Goal: Transaction & Acquisition: Purchase product/service

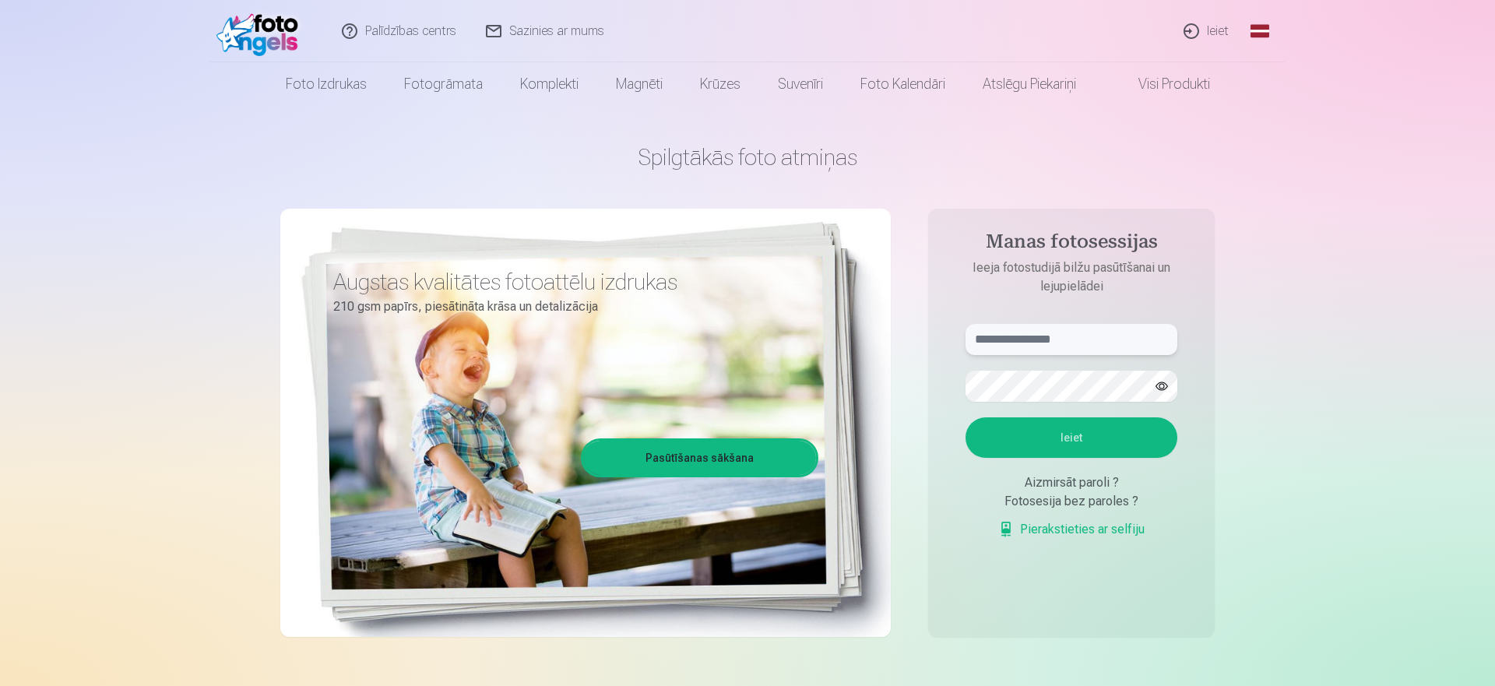
click at [1125, 345] on input "text" at bounding box center [1072, 339] width 212 height 31
type input "**********"
click at [1160, 386] on button "button" at bounding box center [1162, 386] width 30 height 30
click at [1063, 438] on button "Ieiet" at bounding box center [1072, 437] width 212 height 40
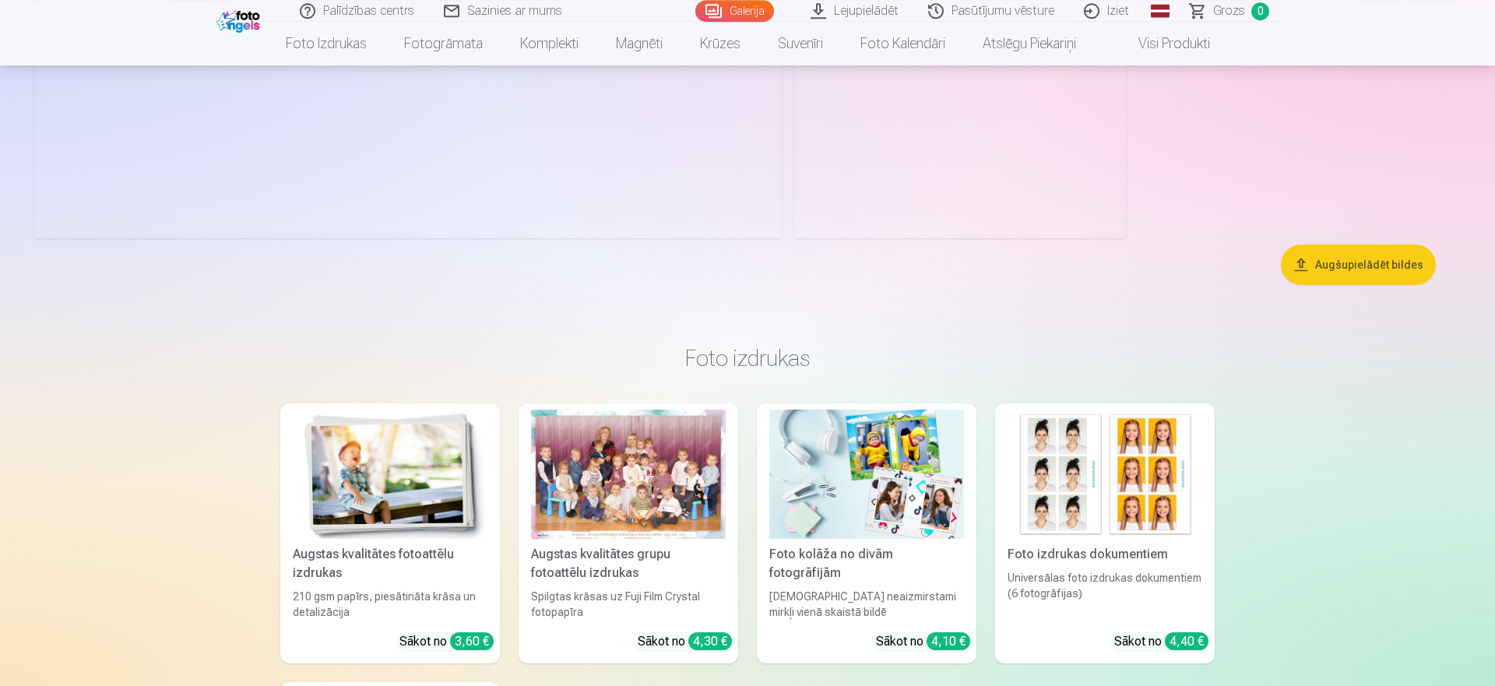
scroll to position [10326, 0]
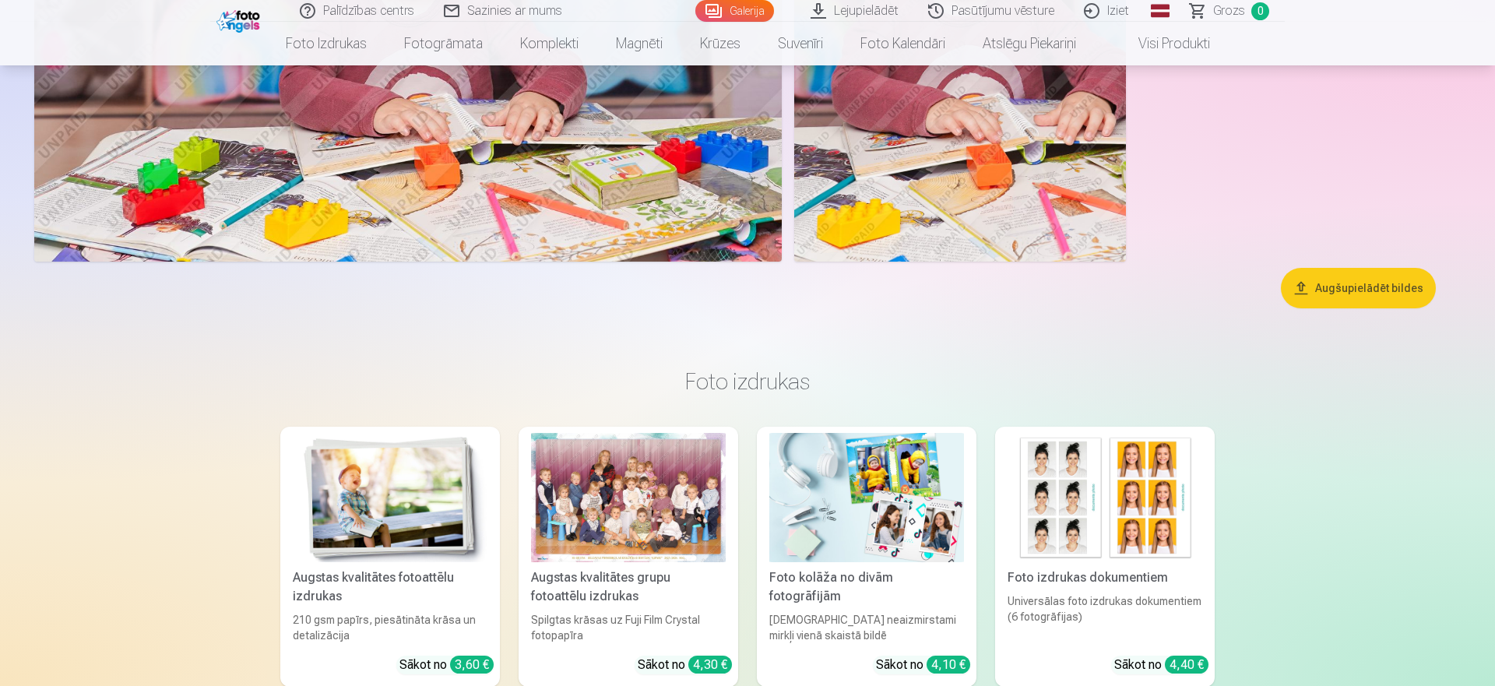
click at [1390, 295] on button "Augšupielādēt bildes" at bounding box center [1358, 288] width 155 height 40
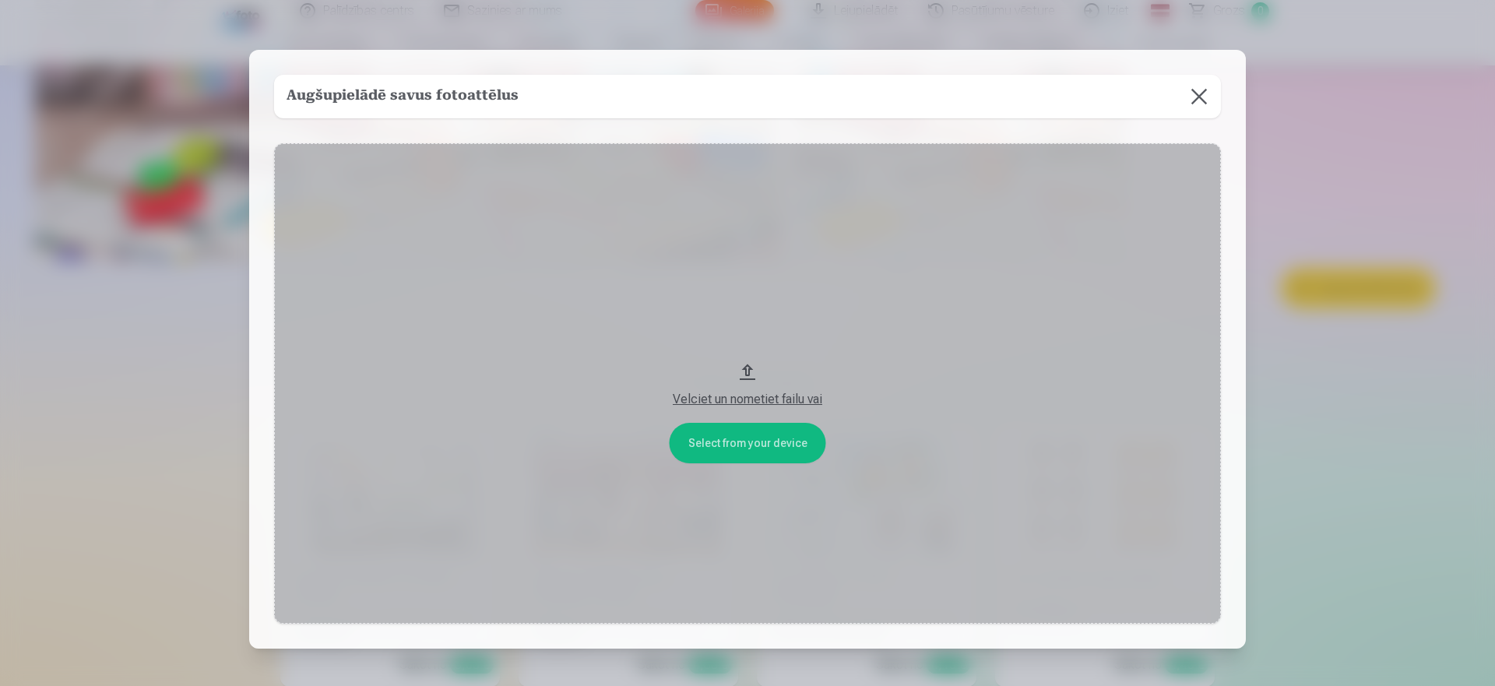
click at [1195, 90] on button at bounding box center [1199, 97] width 44 height 44
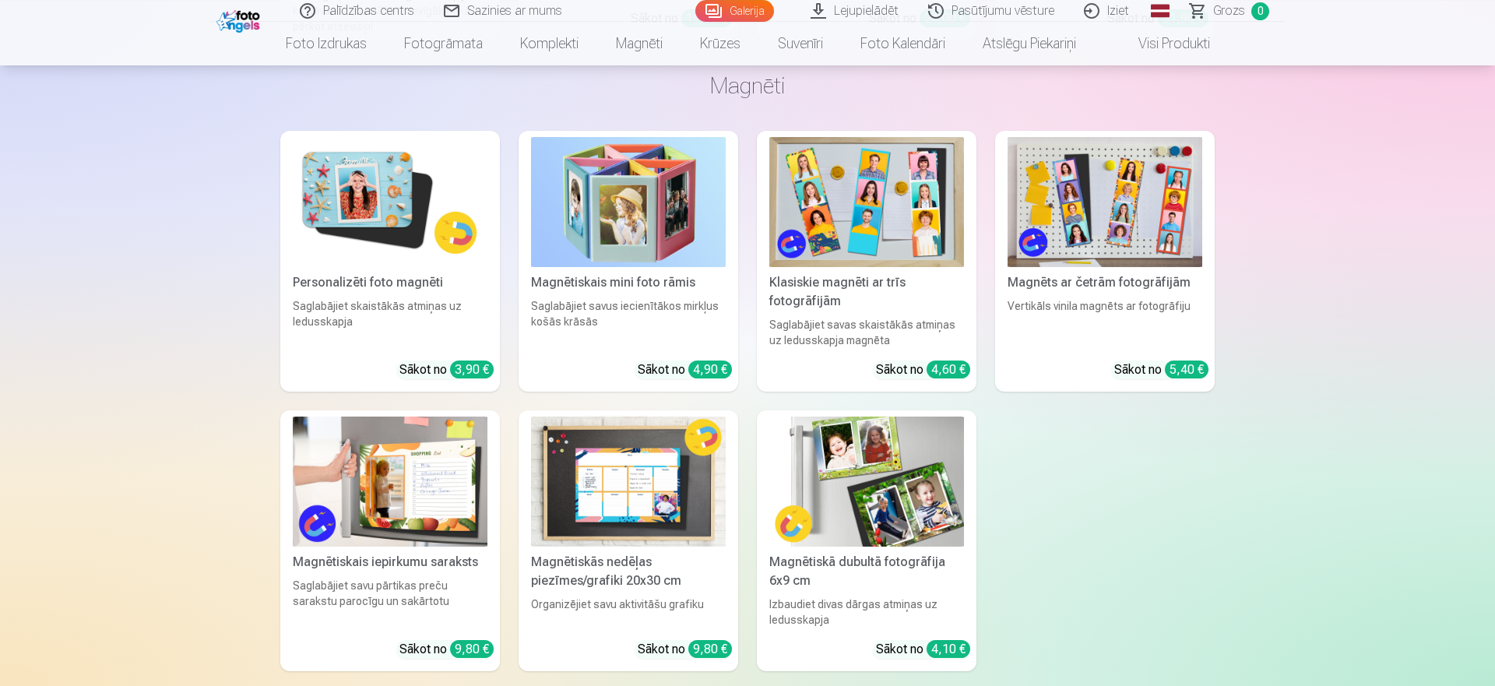
scroll to position [11994, 0]
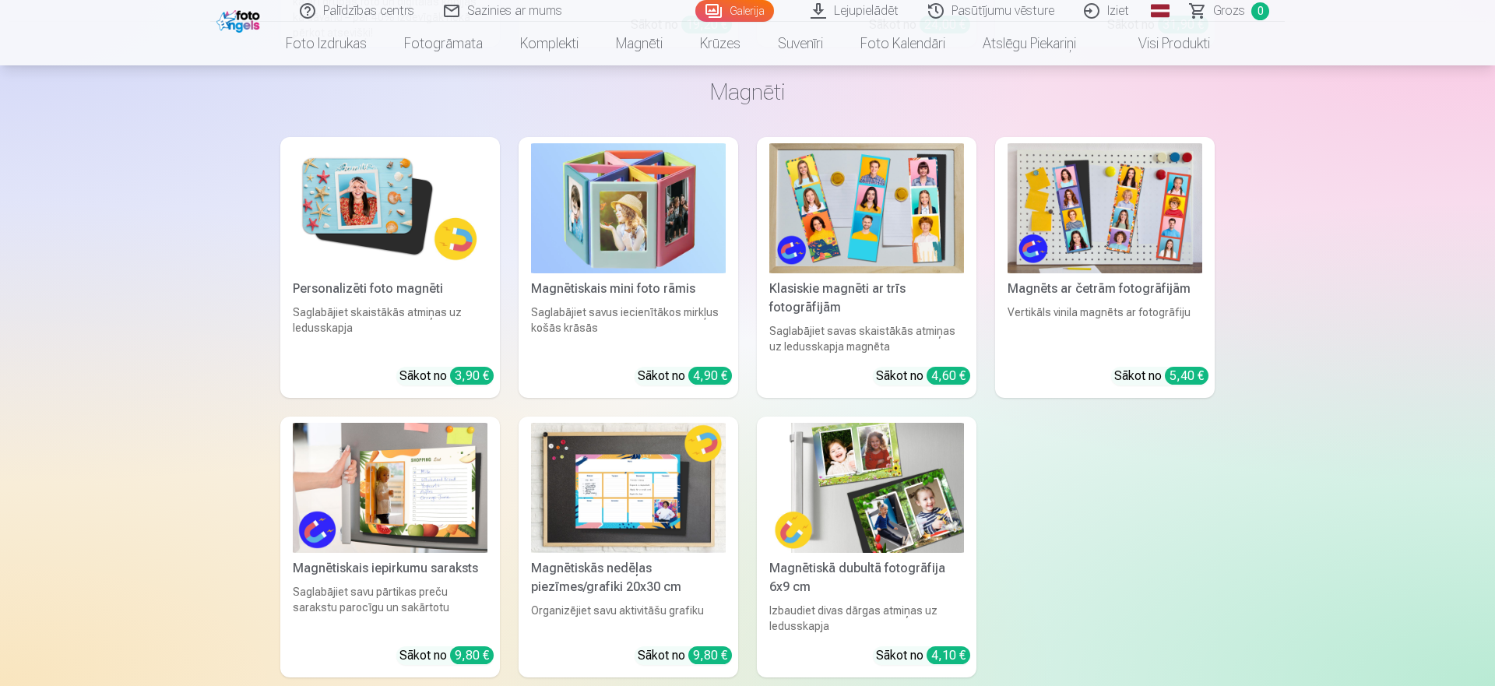
click at [842, 280] on div "Klasiskie magnēti ar trīs fotogrāfijām" at bounding box center [866, 298] width 207 height 37
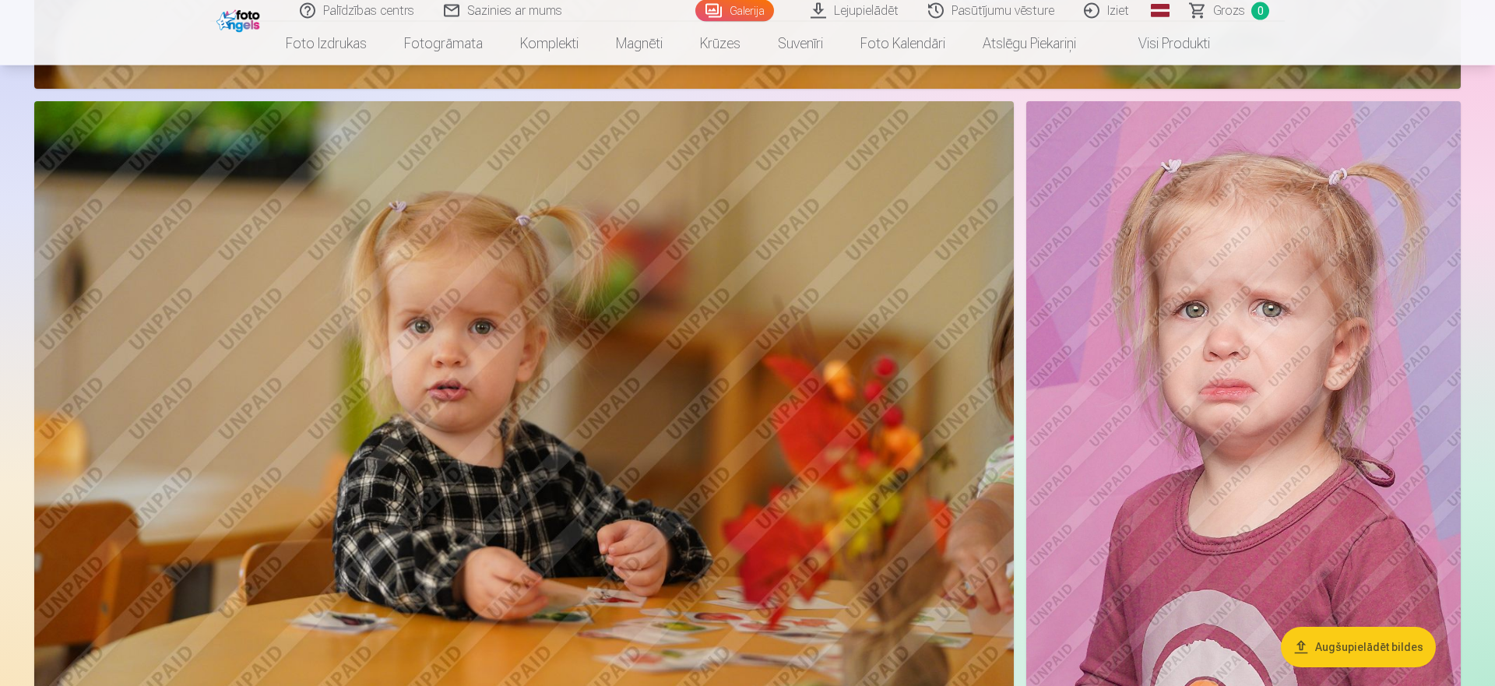
scroll to position [3904, 0]
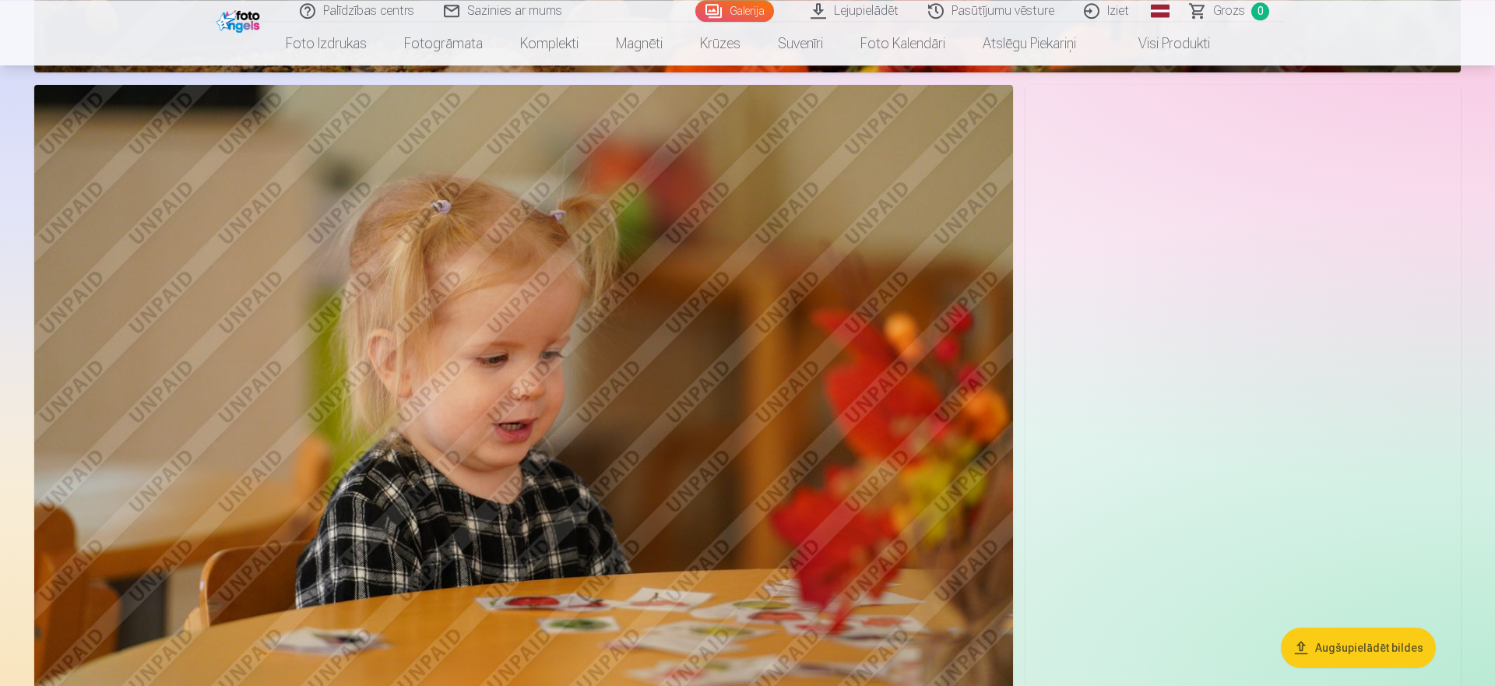
scroll to position [8405, 0]
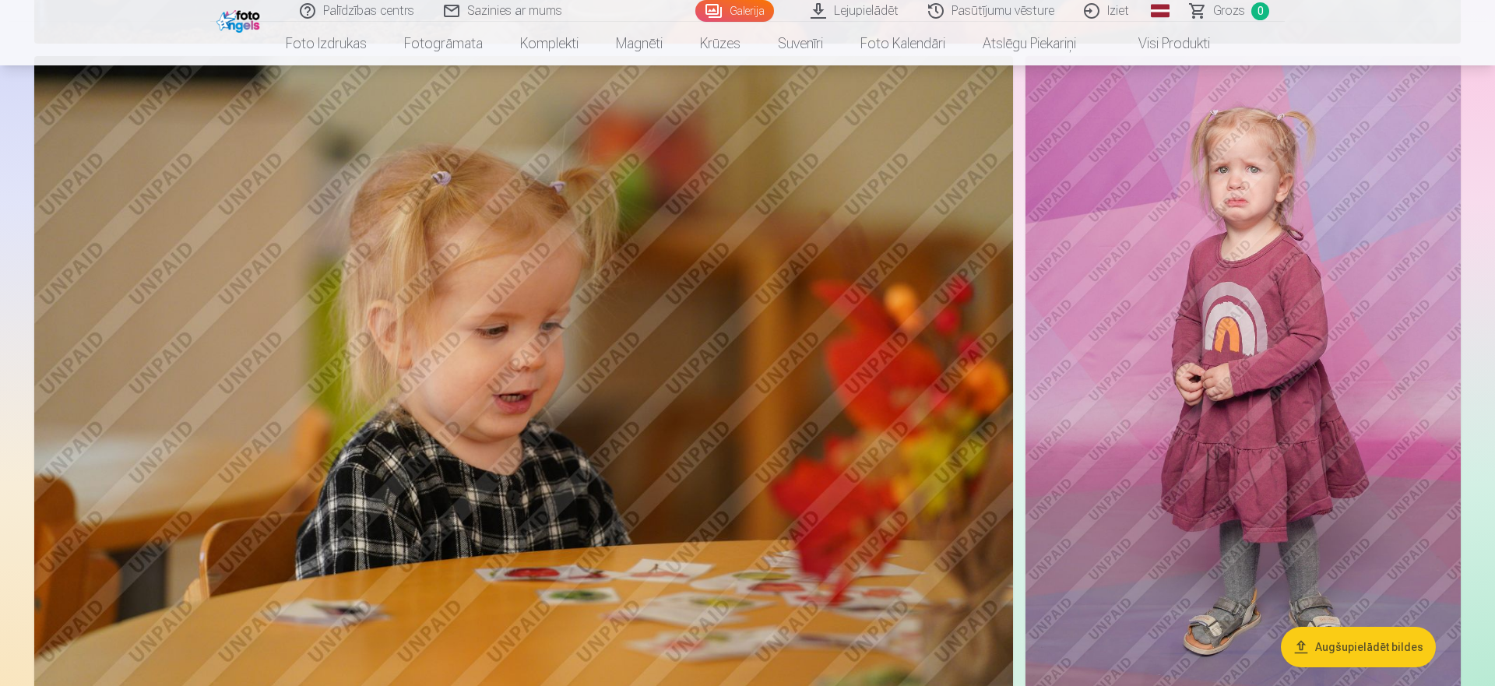
click at [1368, 160] on img at bounding box center [1243, 382] width 435 height 653
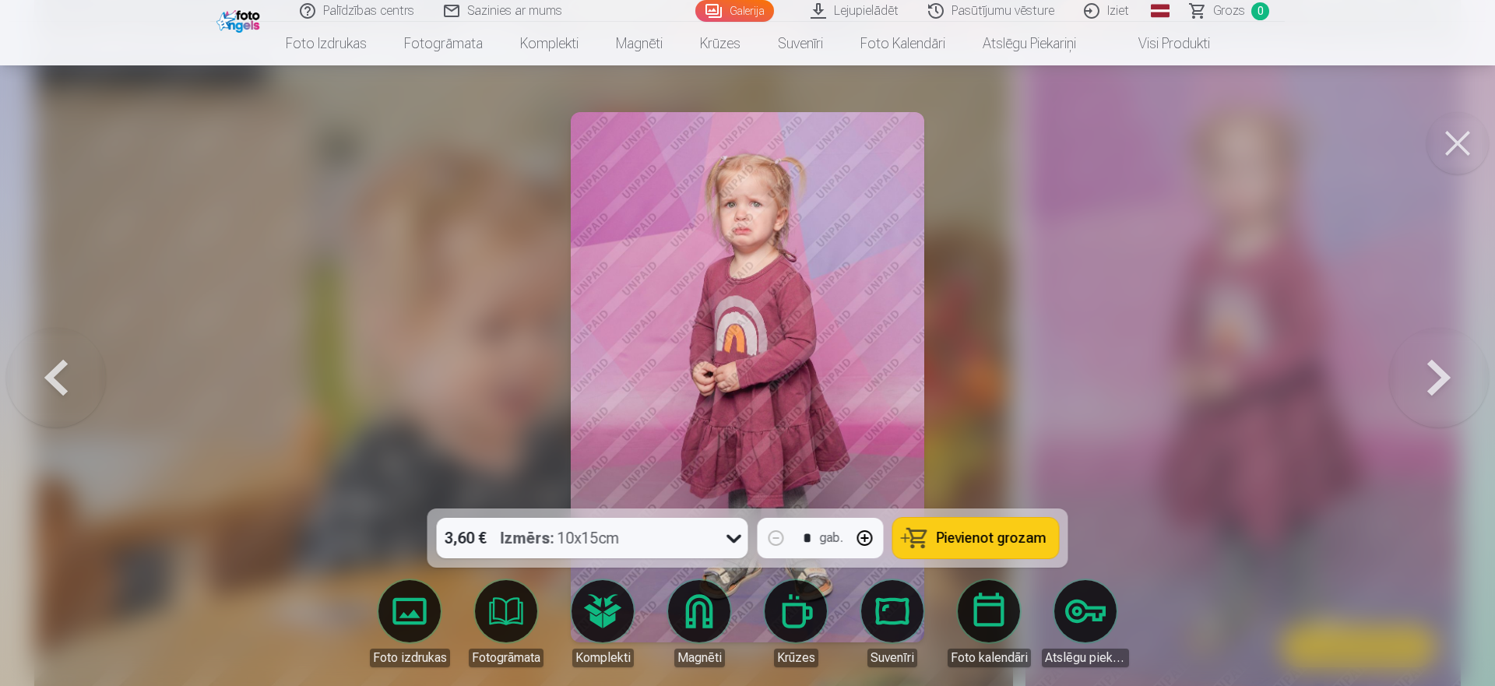
click at [861, 226] on img at bounding box center [748, 377] width 354 height 530
click at [1452, 150] on button at bounding box center [1458, 143] width 62 height 62
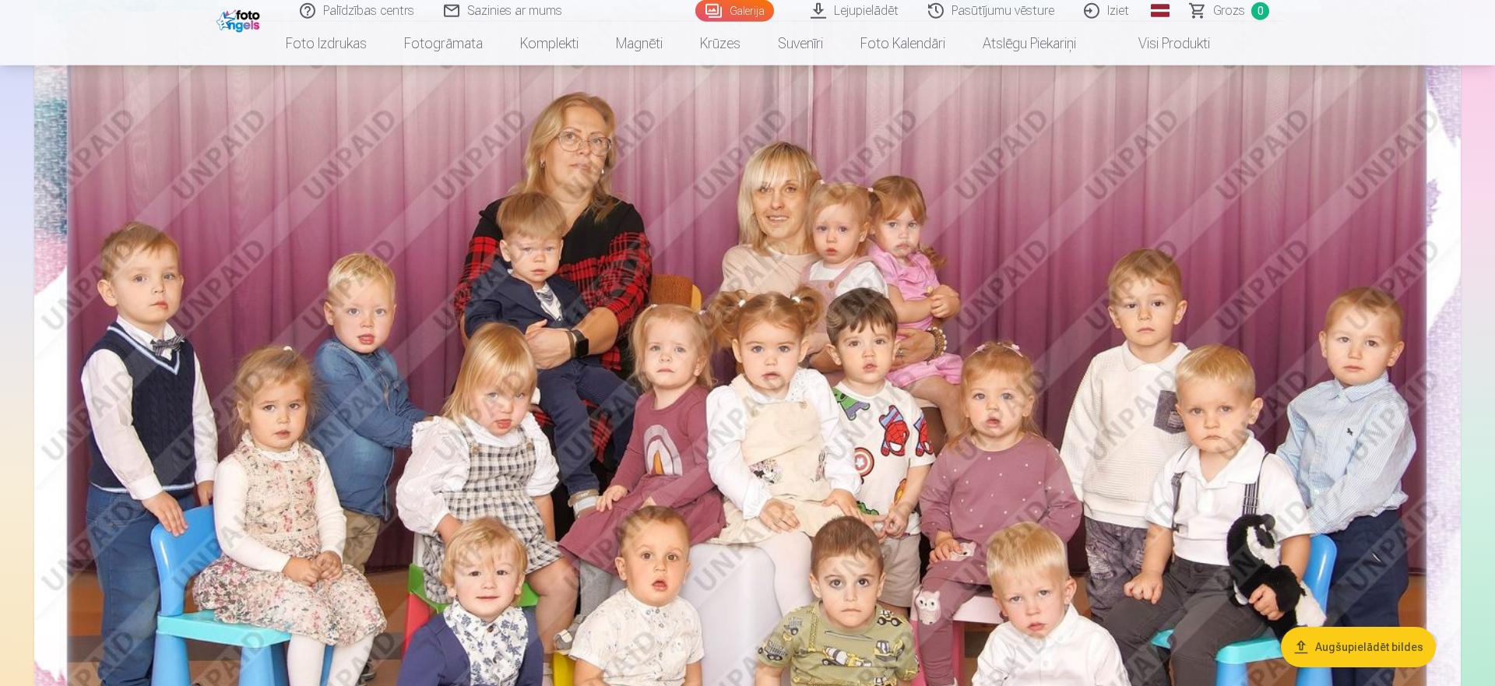
scroll to position [322, 0]
